Goal: Task Accomplishment & Management: Understand process/instructions

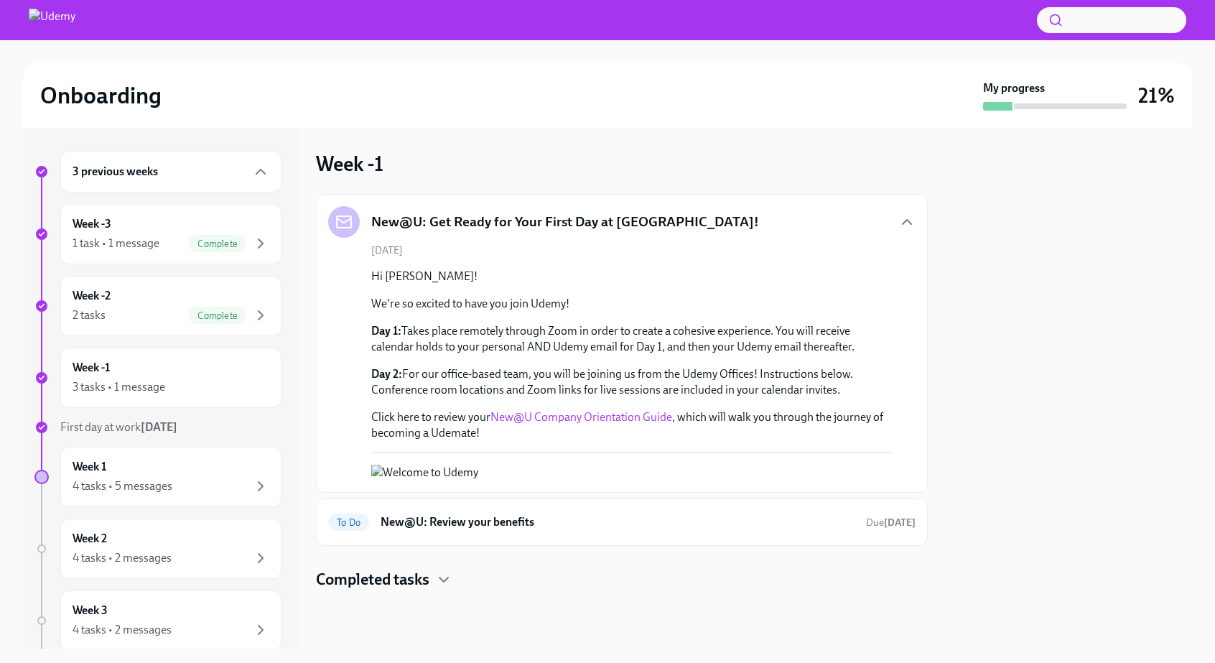
scroll to position [34, 0]
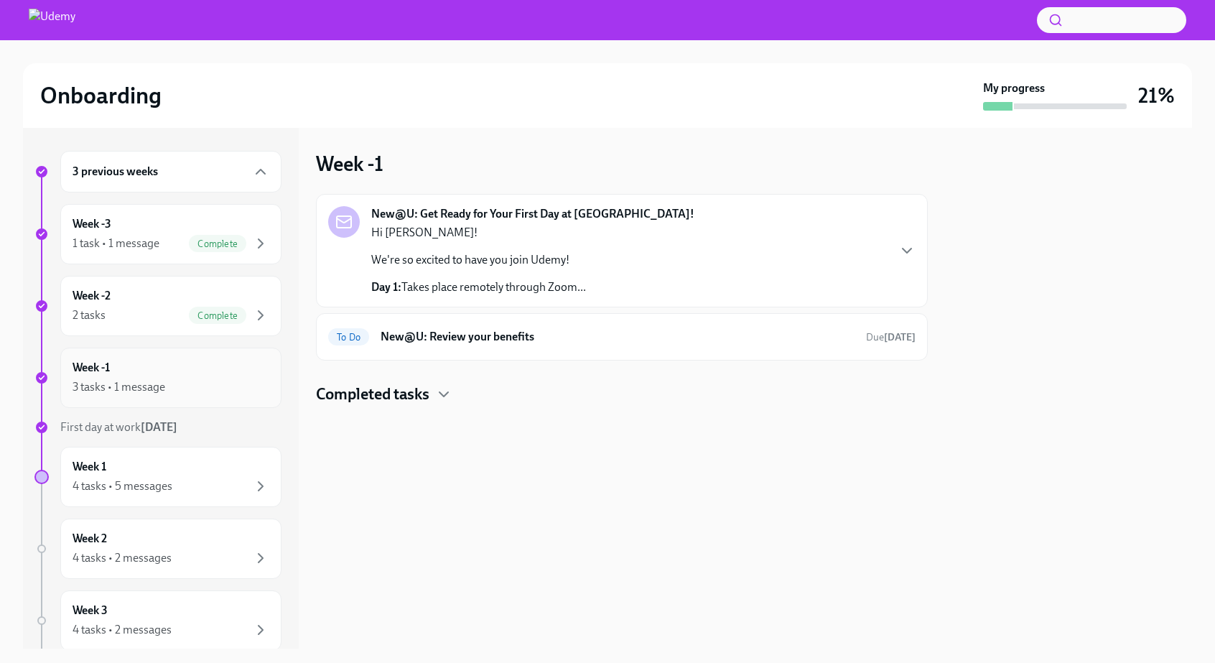
click at [197, 363] on div "Week -1 3 tasks • 1 message" at bounding box center [171, 378] width 197 height 36
click at [103, 379] on div "3 tasks • 1 message" at bounding box center [119, 387] width 93 height 16
click at [125, 489] on div "4 tasks • 5 messages" at bounding box center [123, 486] width 100 height 16
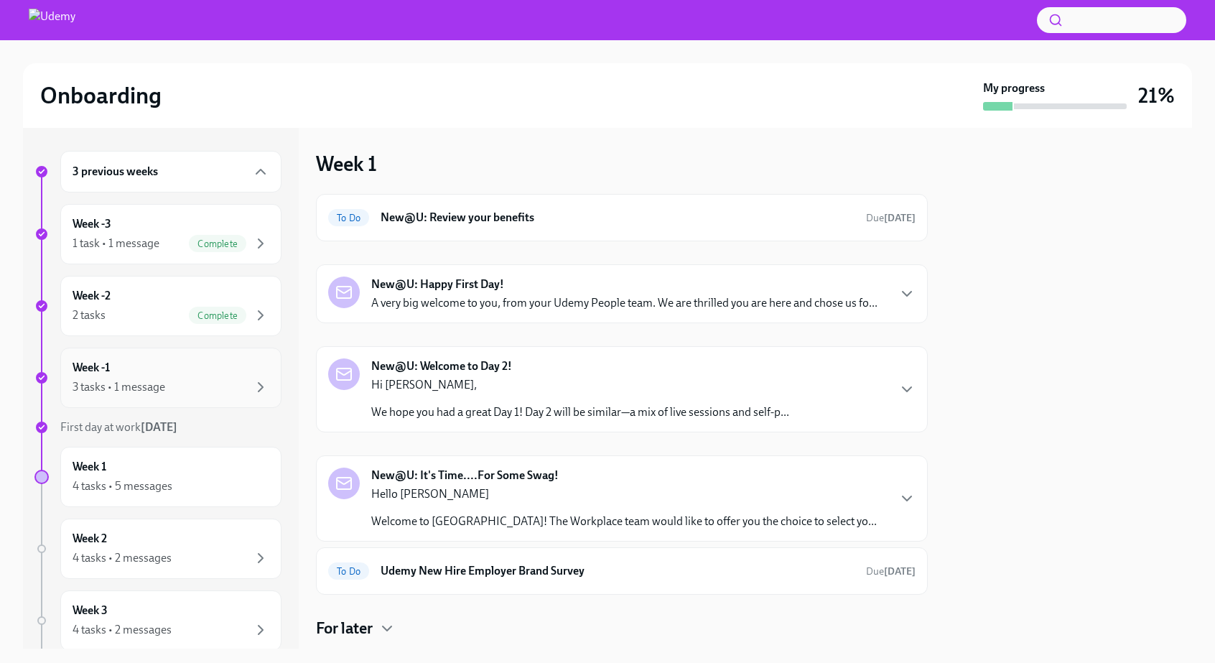
click at [122, 400] on div "Week -1 3 tasks • 1 message" at bounding box center [170, 377] width 221 height 60
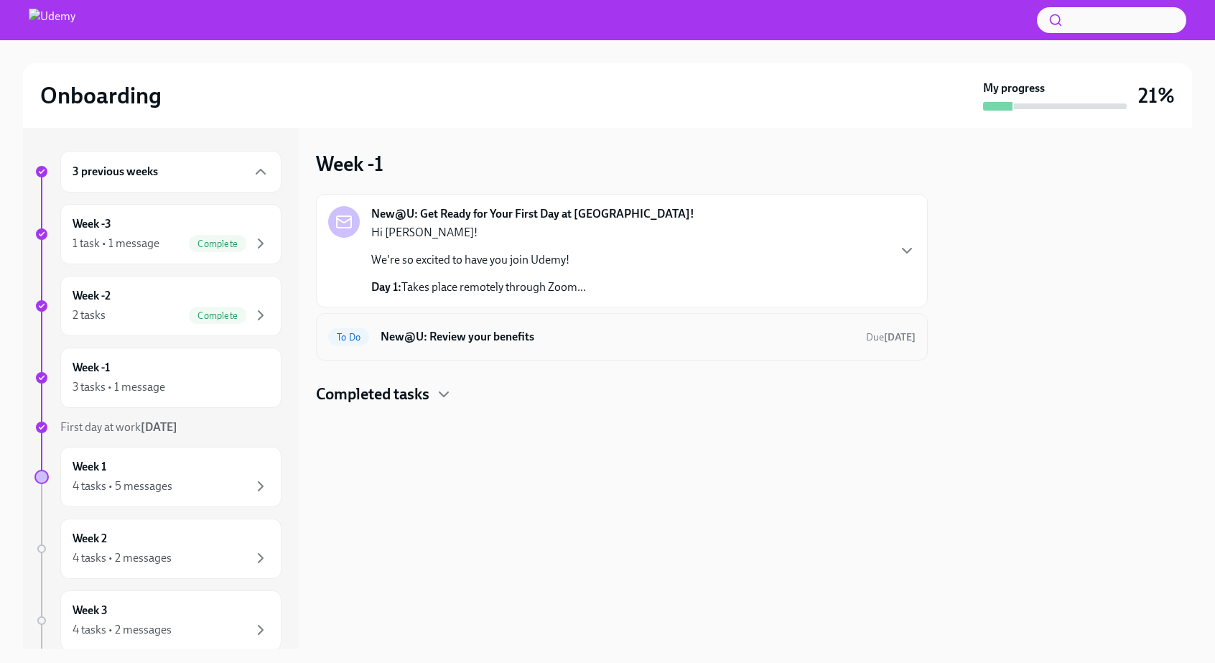
click at [527, 327] on div "To Do New@U: Review your benefits Due in 4 days" at bounding box center [621, 336] width 587 height 23
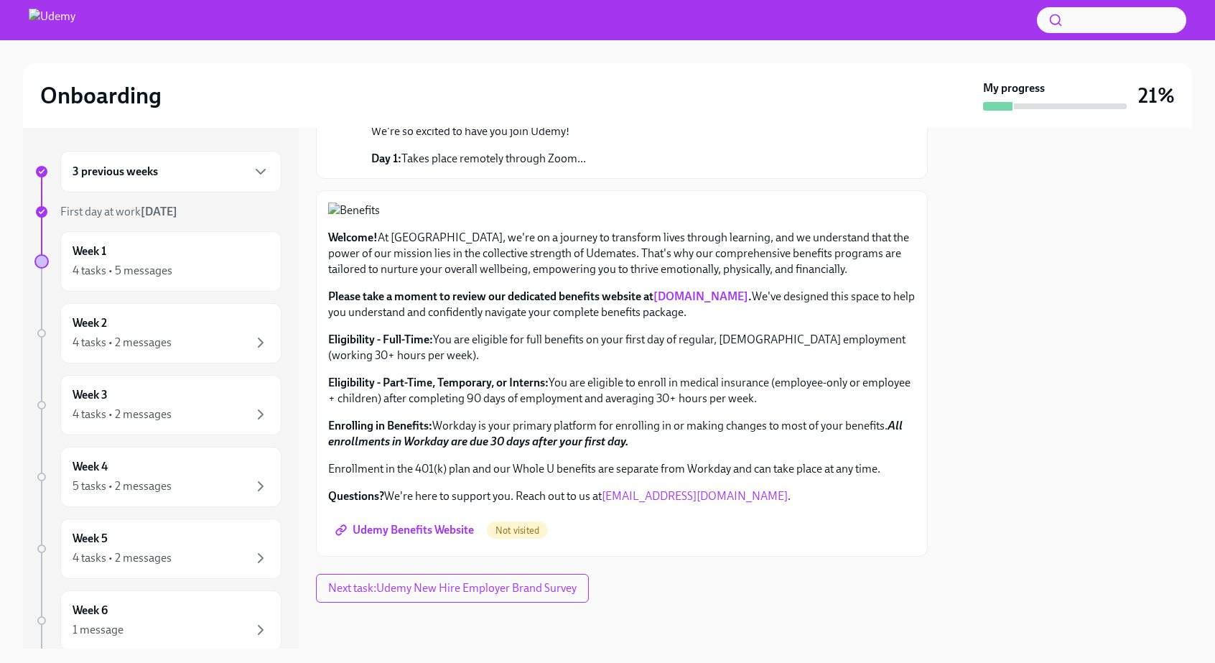
scroll to position [454, 0]
click at [426, 528] on span "Udemy Benefits Website" at bounding box center [406, 530] width 136 height 14
